Goal: Navigation & Orientation: Find specific page/section

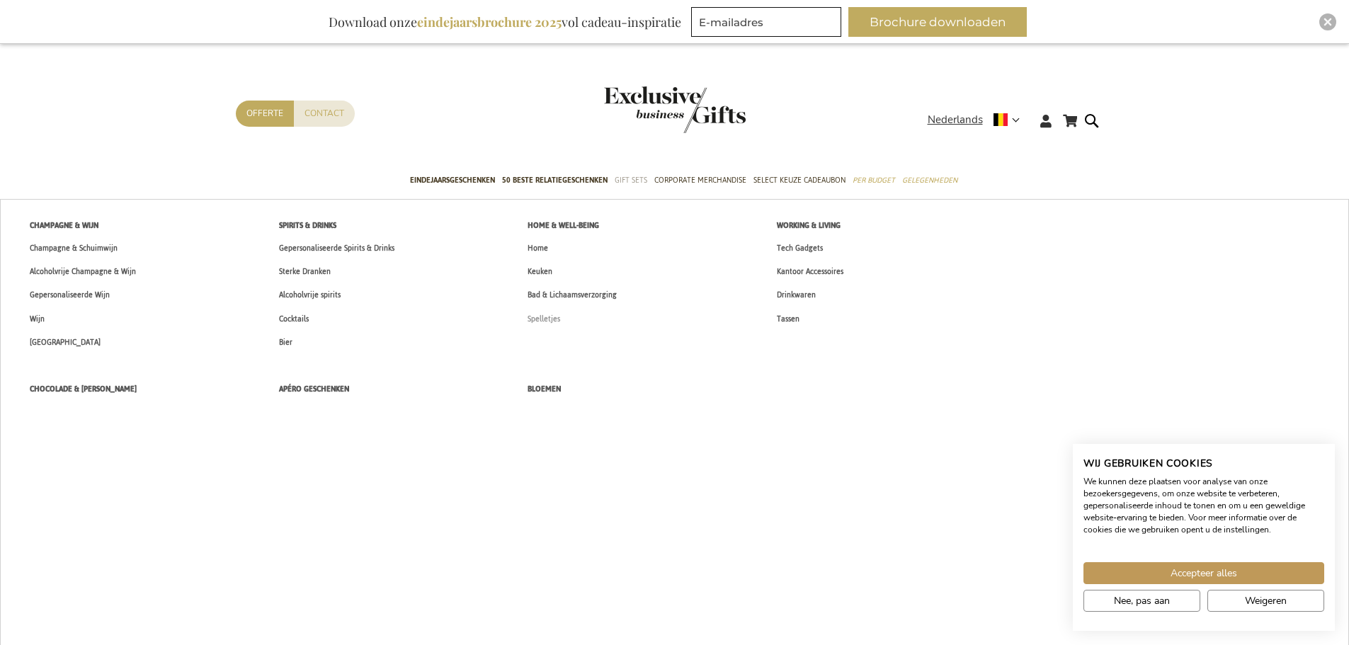
click at [547, 320] on span "Spelletjes" at bounding box center [543, 319] width 33 height 15
